Goal: Task Accomplishment & Management: Manage account settings

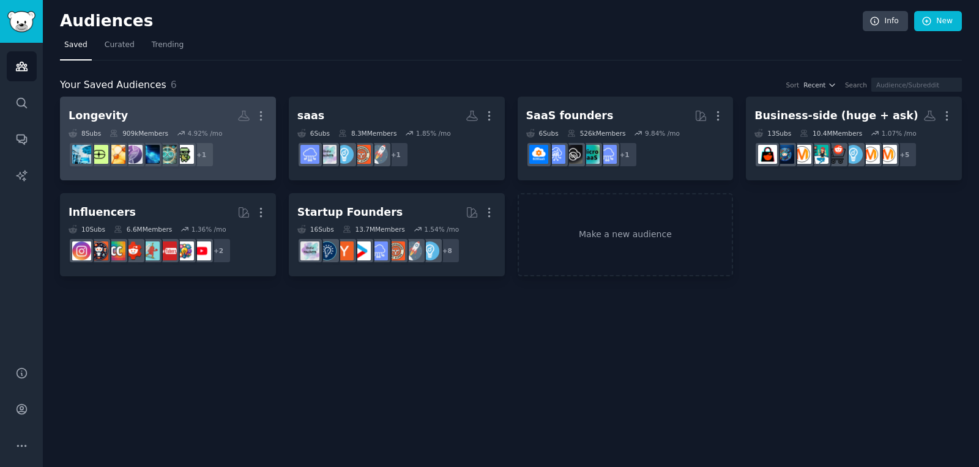
click at [199, 111] on h2 "Longevity More" at bounding box center [168, 115] width 199 height 21
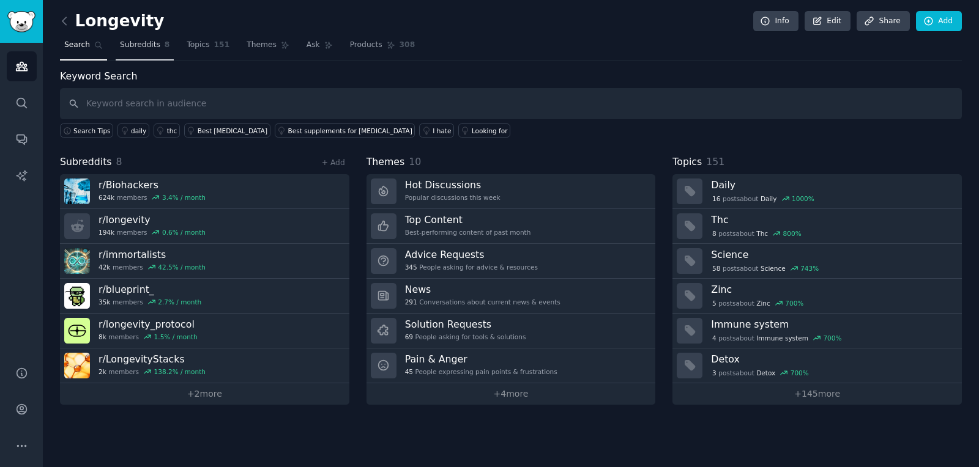
click at [141, 47] on span "Subreddits" at bounding box center [140, 45] width 40 height 11
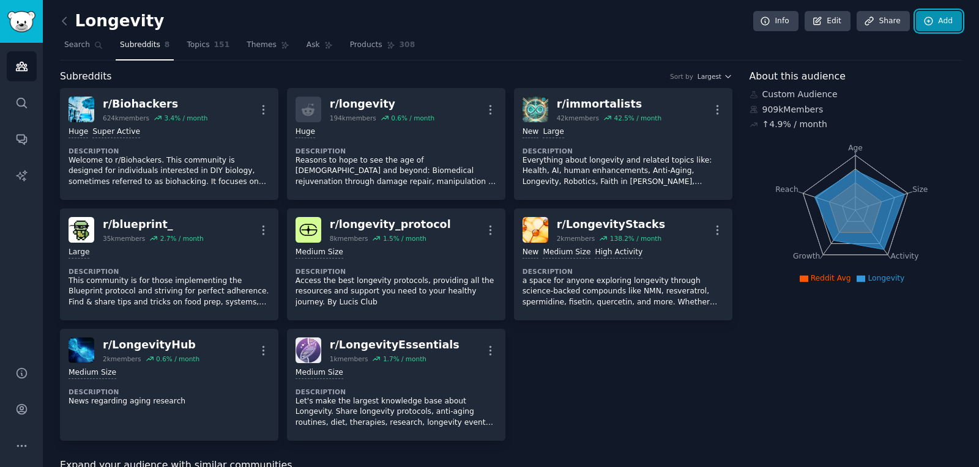
click at [939, 23] on link "Add" at bounding box center [939, 21] width 46 height 21
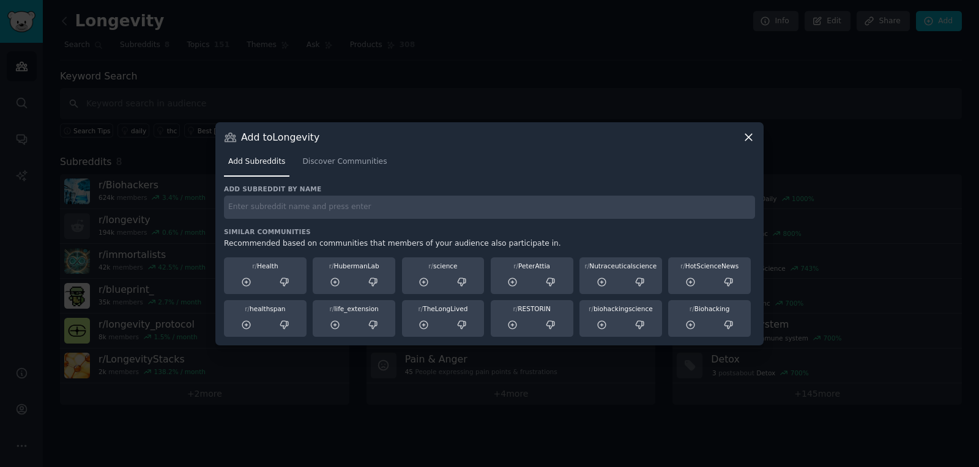
click at [283, 223] on div "Add subreddit by name Similar Communities Recommended based on communities that…" at bounding box center [489, 261] width 531 height 152
click at [284, 208] on input "text" at bounding box center [489, 208] width 531 height 24
type input "[PERSON_NAME]"
click at [350, 159] on span "Discover Communities" at bounding box center [344, 162] width 84 height 11
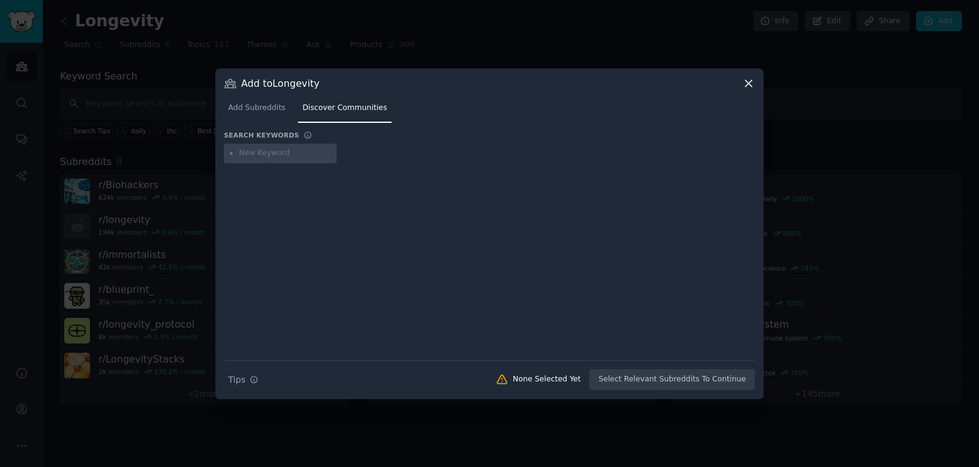
click at [274, 150] on input "text" at bounding box center [285, 153] width 93 height 11
type input "[PERSON_NAME]"
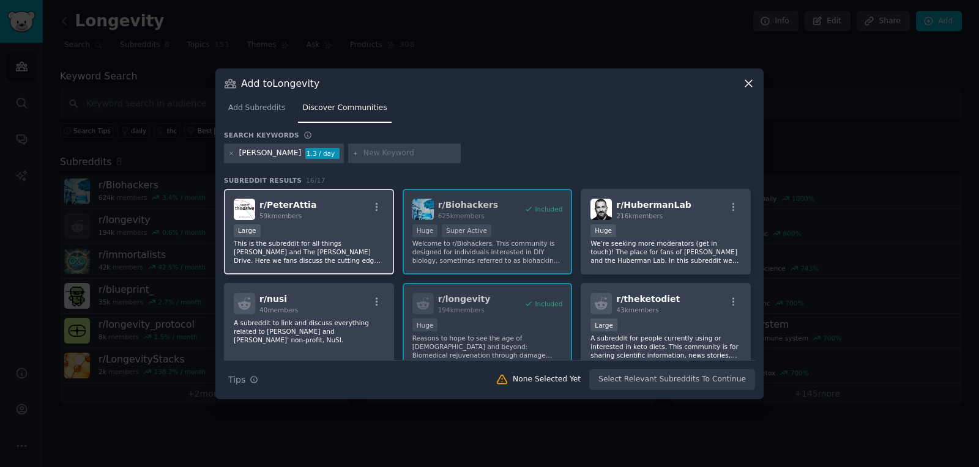
click at [367, 232] on div "Large" at bounding box center [309, 232] width 150 height 15
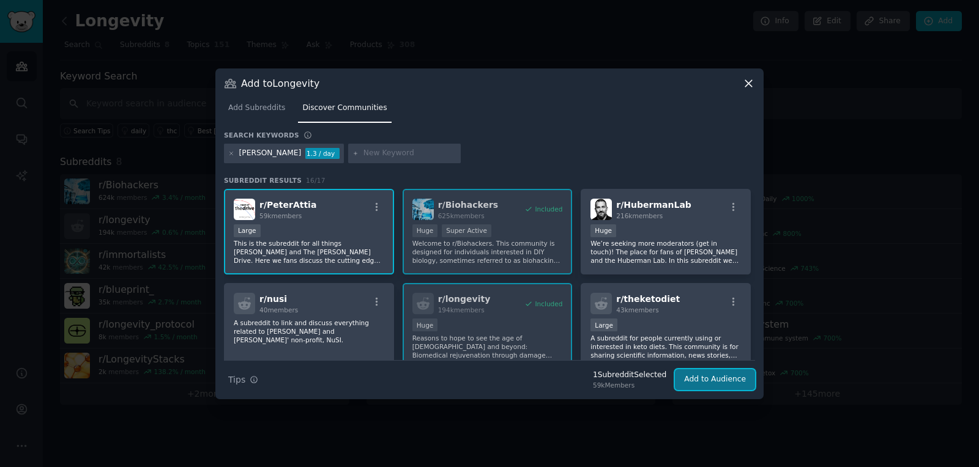
click at [716, 377] on button "Add to Audience" at bounding box center [715, 379] width 80 height 21
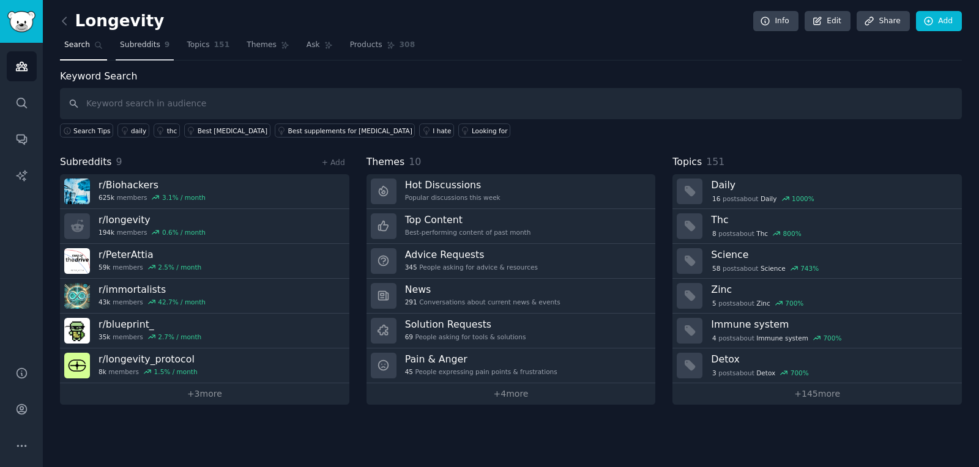
click at [143, 47] on span "Subreddits" at bounding box center [140, 45] width 40 height 11
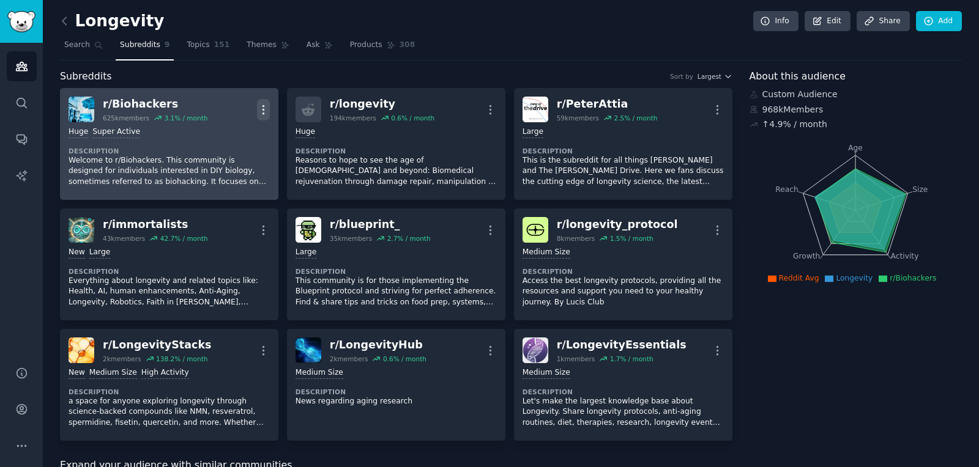
click at [265, 107] on icon "button" at bounding box center [263, 109] width 13 height 13
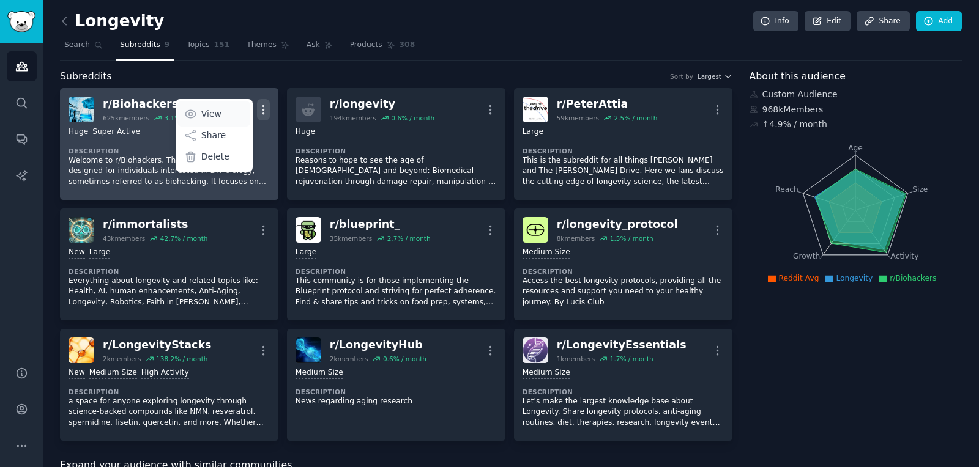
click at [226, 108] on link "View" at bounding box center [213, 114] width 73 height 26
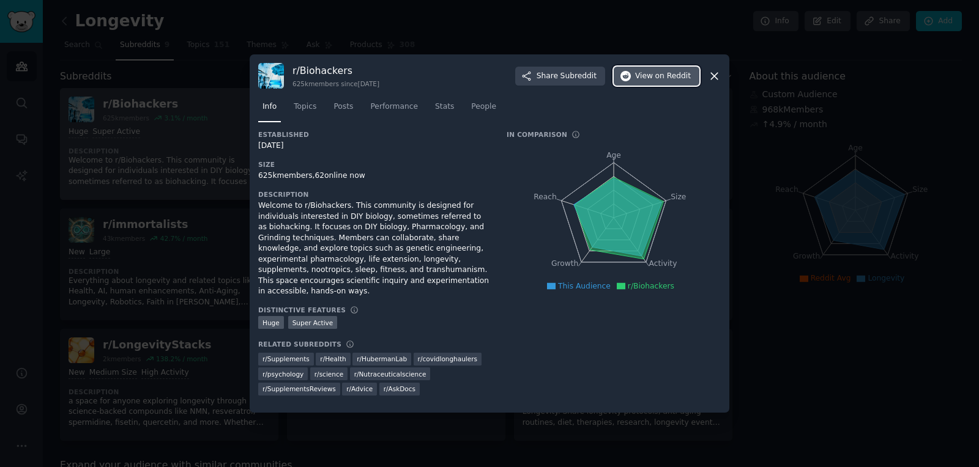
click at [660, 80] on span "on Reddit" at bounding box center [672, 76] width 35 height 11
click at [777, 166] on div at bounding box center [489, 233] width 979 height 467
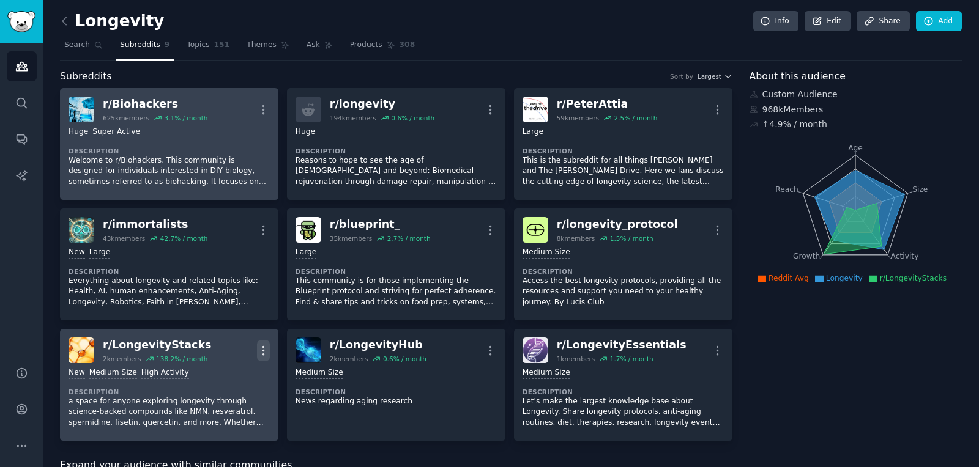
click at [261, 348] on icon "button" at bounding box center [263, 350] width 13 height 13
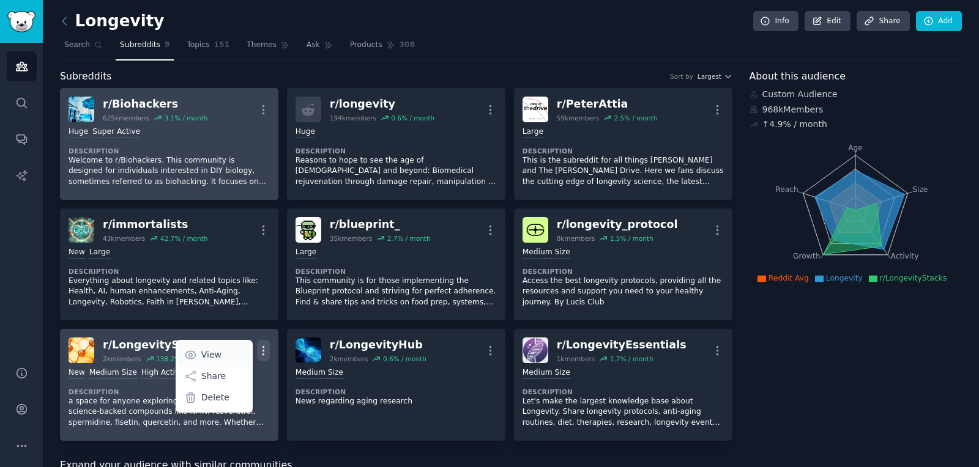
click at [218, 353] on p "View" at bounding box center [211, 355] width 20 height 13
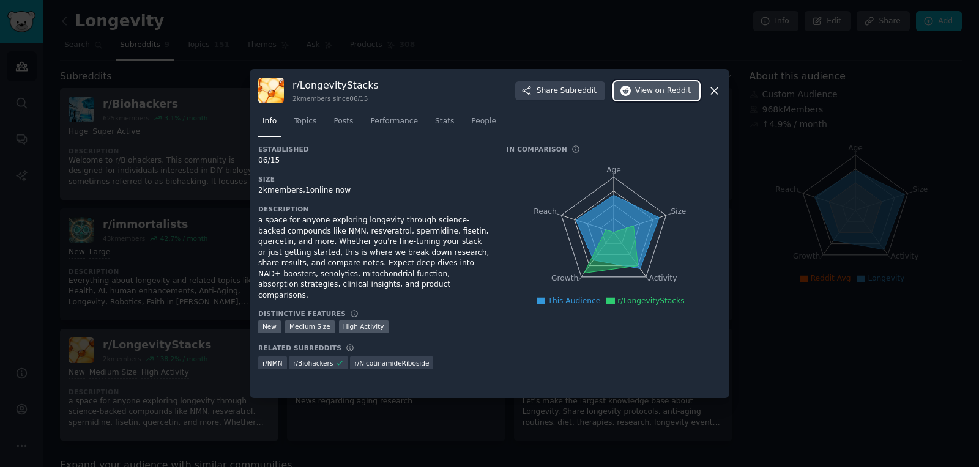
click at [646, 91] on span "View on Reddit" at bounding box center [663, 91] width 56 height 11
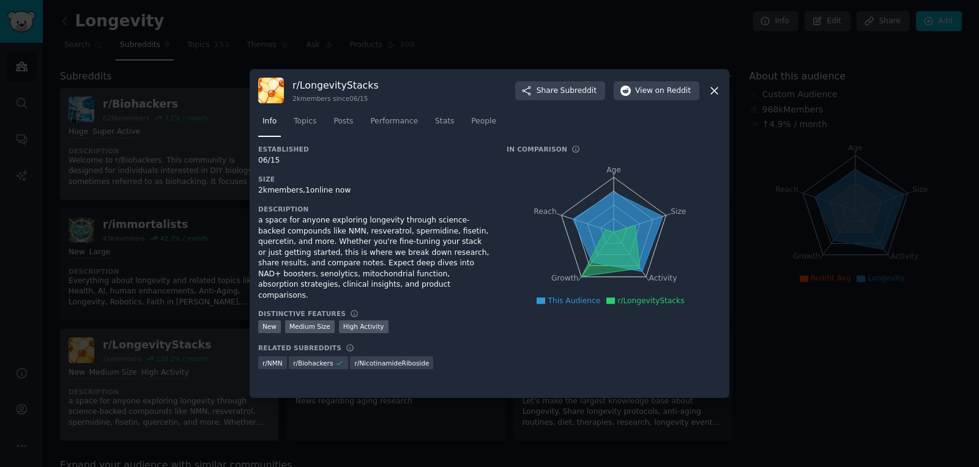
click at [226, 169] on div at bounding box center [489, 233] width 979 height 467
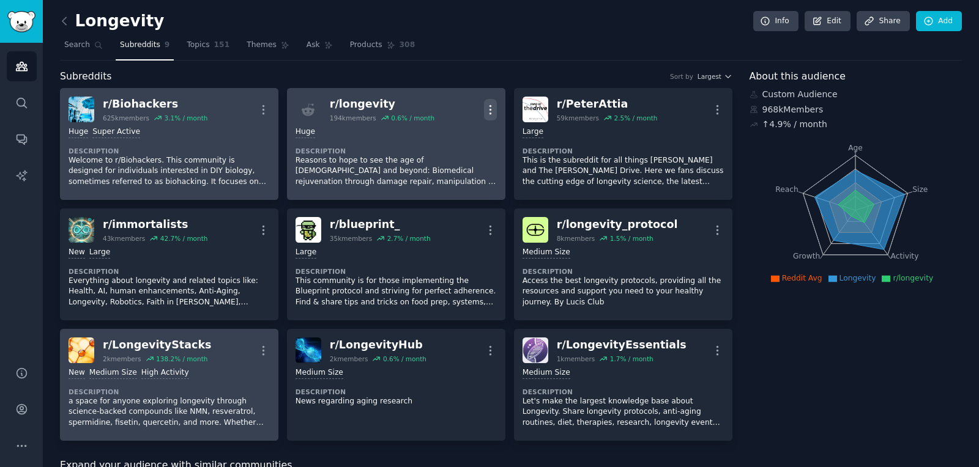
click at [491, 107] on icon "button" at bounding box center [490, 109] width 13 height 13
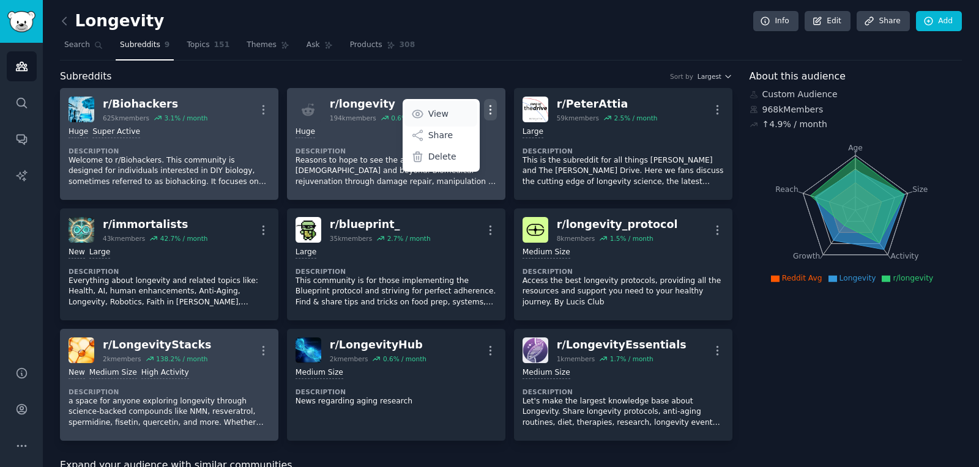
click at [448, 112] on link "View" at bounding box center [440, 114] width 73 height 26
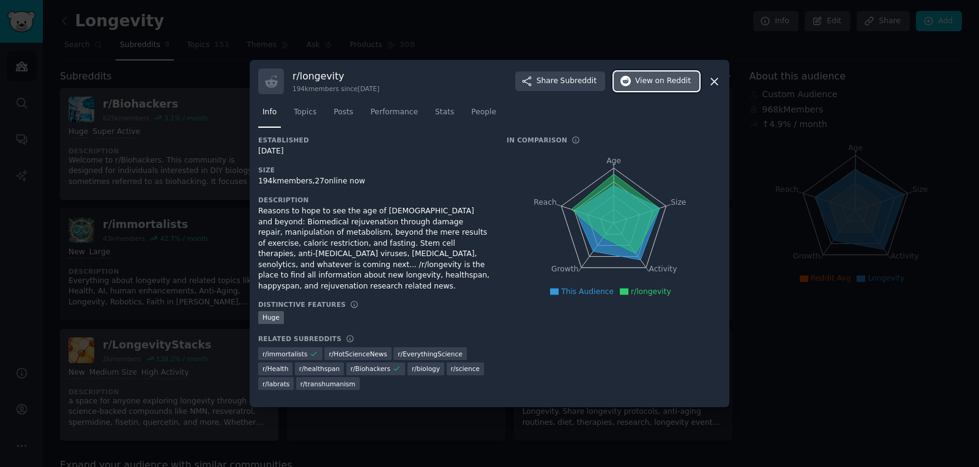
click at [655, 87] on span "View on Reddit" at bounding box center [663, 81] width 56 height 11
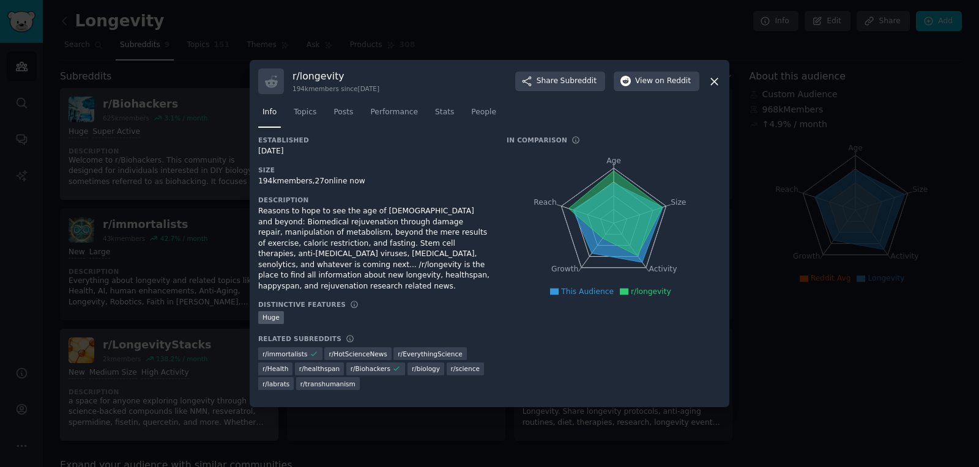
click at [715, 84] on icon at bounding box center [714, 81] width 13 height 13
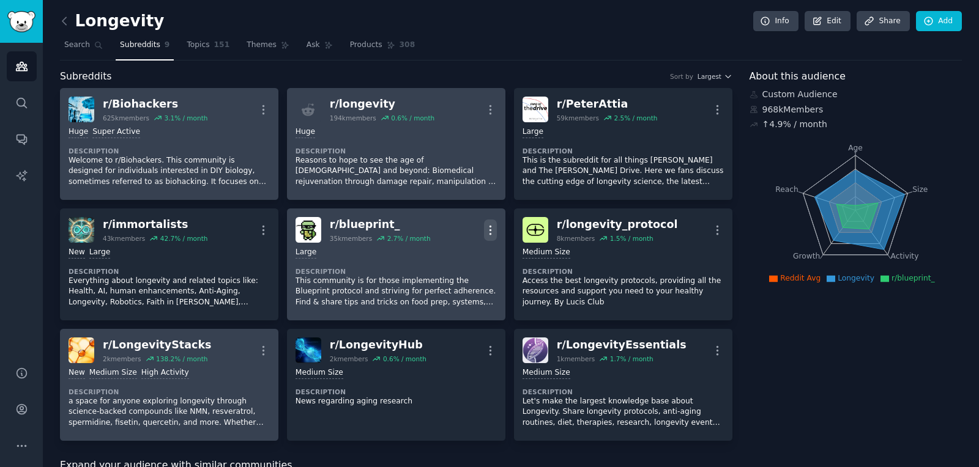
click at [488, 224] on icon "button" at bounding box center [490, 230] width 13 height 13
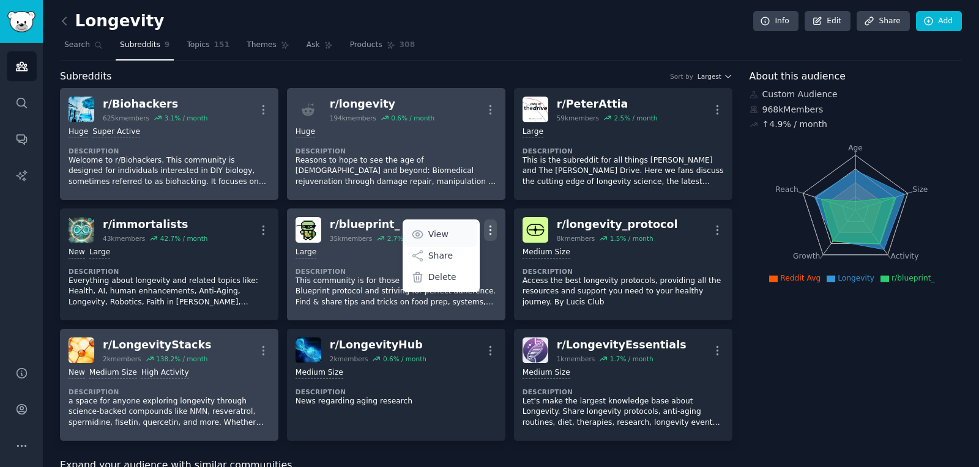
click at [448, 229] on link "View" at bounding box center [440, 234] width 73 height 26
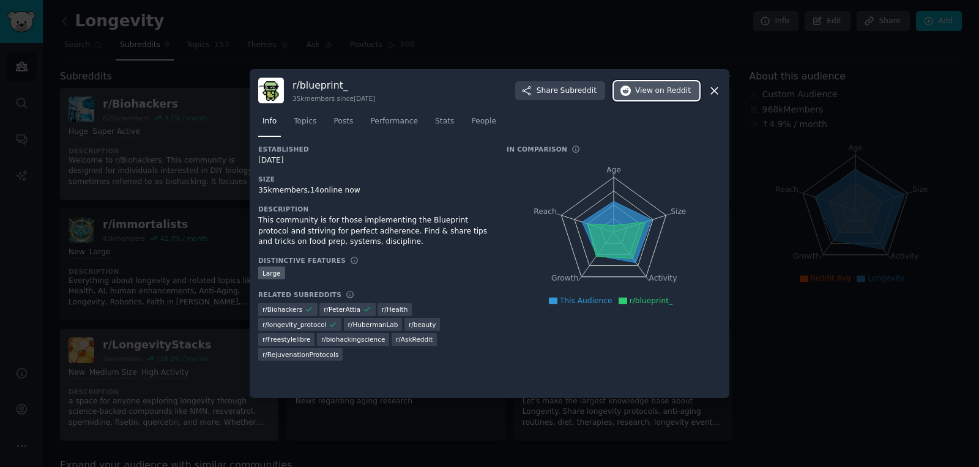
click at [647, 97] on button "View on Reddit" at bounding box center [657, 91] width 86 height 20
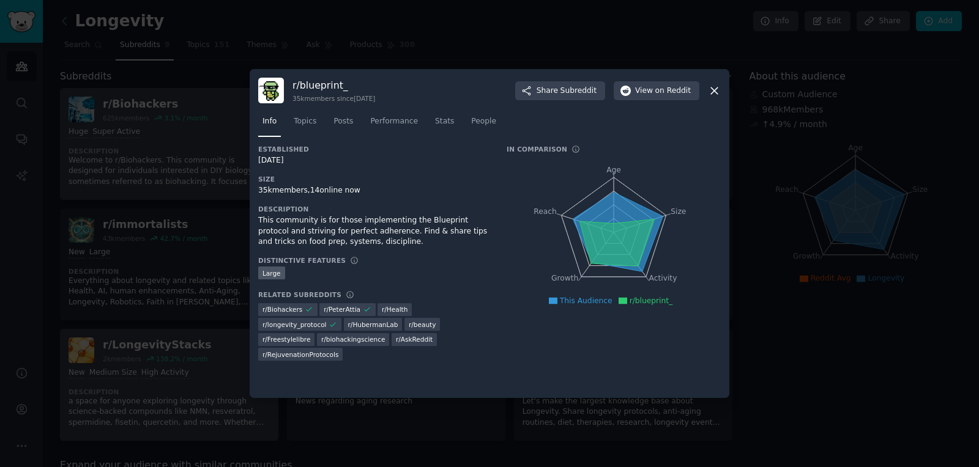
click at [823, 144] on div at bounding box center [489, 233] width 979 height 467
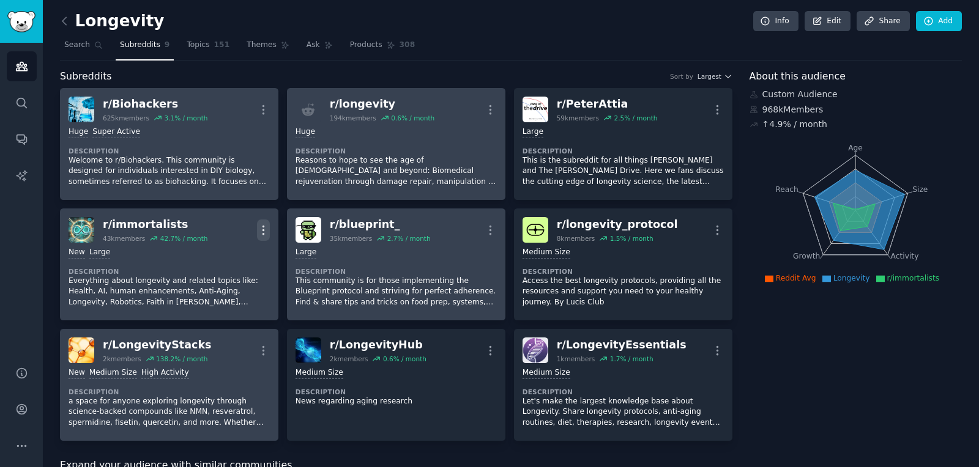
click at [269, 224] on link "r/ immortalists 43k members 42.7 % / month More New Large Description Everythin…" at bounding box center [169, 265] width 218 height 112
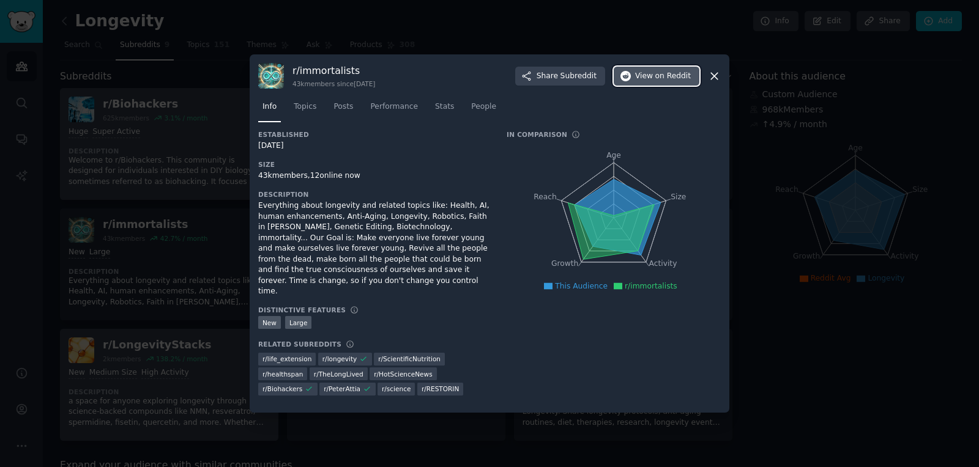
click at [642, 82] on span "View on Reddit" at bounding box center [663, 76] width 56 height 11
click at [716, 83] on icon at bounding box center [714, 76] width 13 height 13
